Goal: Communication & Community: Answer question/provide support

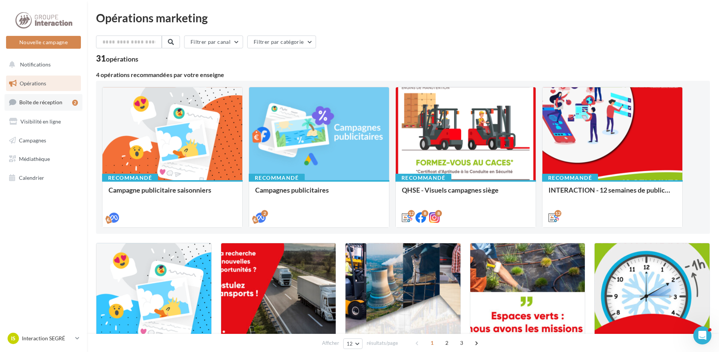
click at [37, 99] on span "Boîte de réception" at bounding box center [40, 102] width 43 height 6
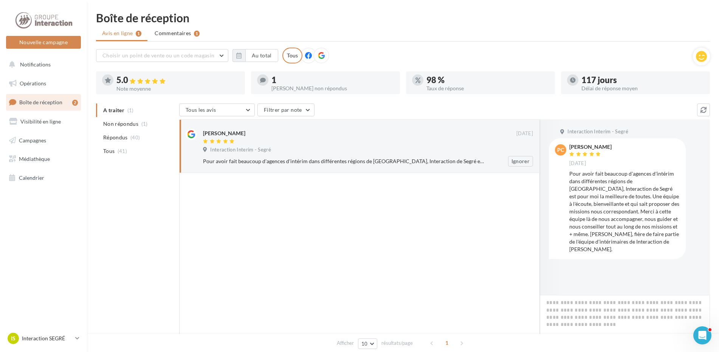
click at [457, 162] on div "Pour avoir fait beaucoup d'agences d'intérim dans différentes régions de France…" at bounding box center [343, 162] width 281 height 8
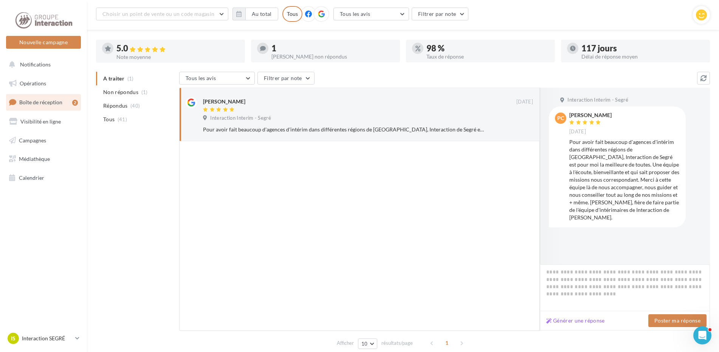
scroll to position [64, 0]
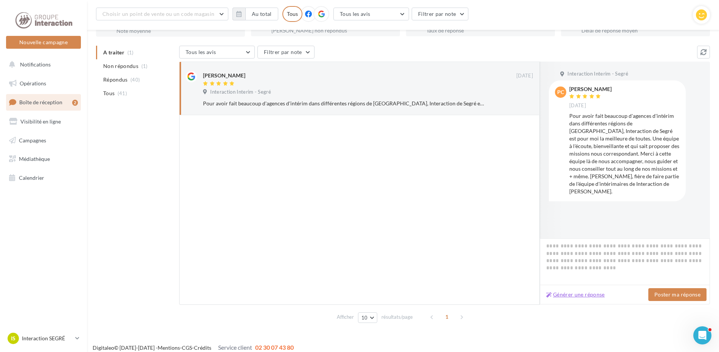
click at [586, 296] on button "Générer une réponse" at bounding box center [575, 294] width 65 height 9
type textarea "**********"
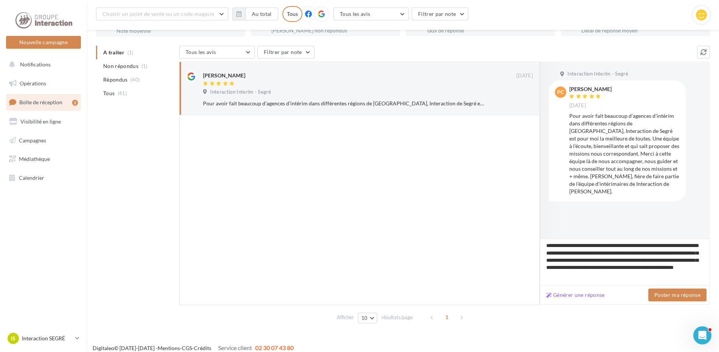
scroll to position [70, 0]
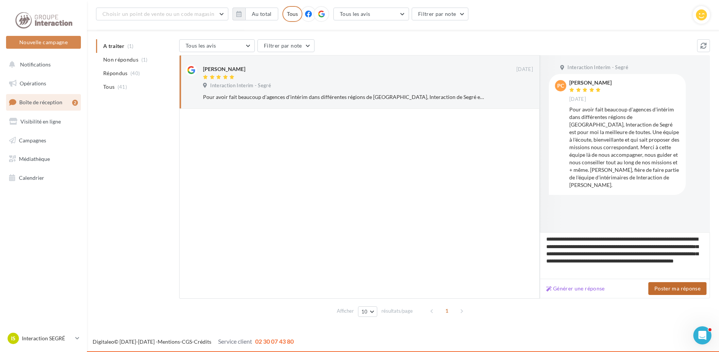
click at [683, 291] on button "Poster ma réponse" at bounding box center [677, 288] width 58 height 13
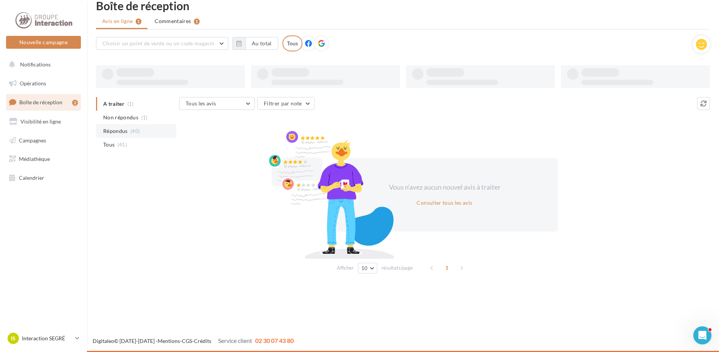
scroll to position [12, 0]
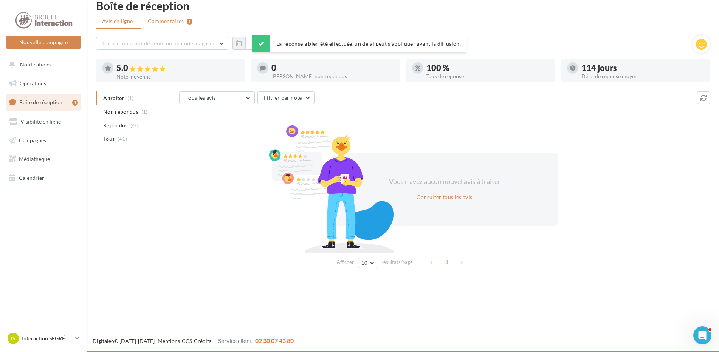
click at [176, 22] on span "Commentaires" at bounding box center [166, 21] width 36 height 8
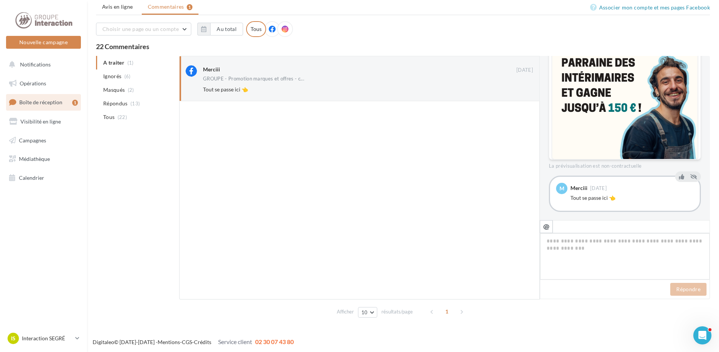
scroll to position [241, 0]
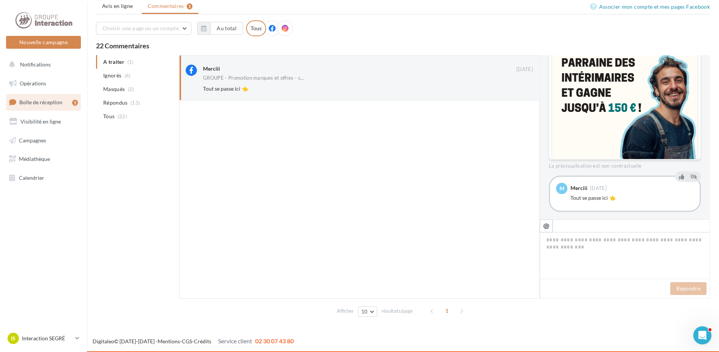
click at [566, 229] on span at bounding box center [630, 225] width 157 height 13
click at [678, 174] on icon at bounding box center [680, 176] width 5 height 5
click at [573, 227] on span at bounding box center [630, 225] width 157 height 13
click at [585, 244] on textarea at bounding box center [624, 255] width 170 height 47
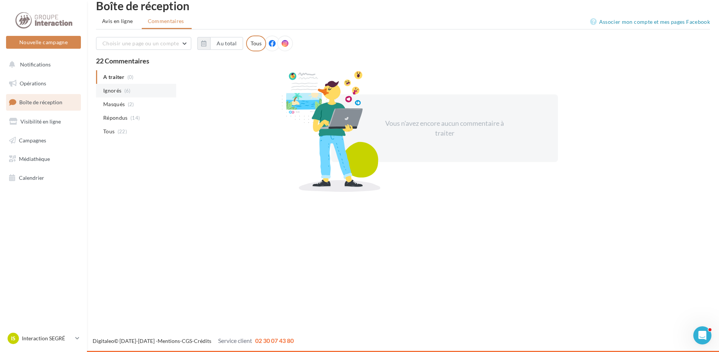
scroll to position [0, 0]
